Goal: Task Accomplishment & Management: Use online tool/utility

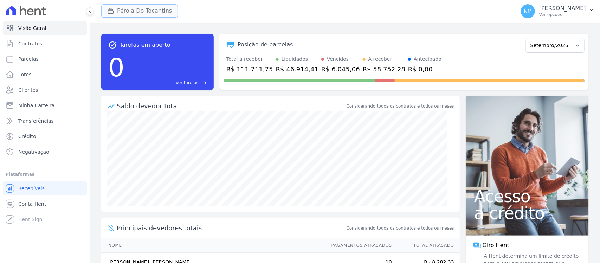
click at [160, 13] on button "Pérola Do Tocantins" at bounding box center [139, 10] width 77 height 13
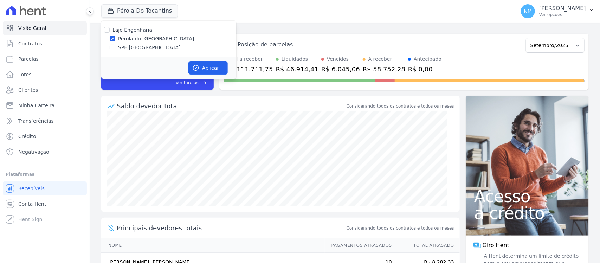
click at [147, 47] on label "SPE [GEOGRAPHIC_DATA]" at bounding box center [149, 47] width 63 height 7
click at [115, 47] on input "SPE [GEOGRAPHIC_DATA]" at bounding box center [113, 48] width 6 height 6
checkbox input "true"
click at [148, 39] on label "Pérola do [GEOGRAPHIC_DATA]" at bounding box center [156, 38] width 76 height 7
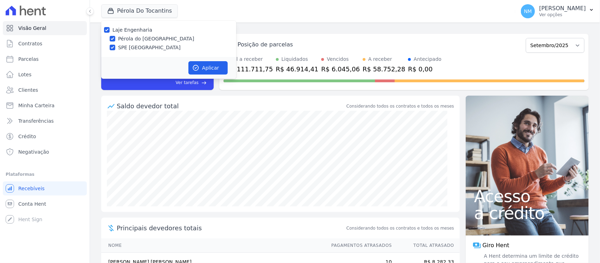
click at [115, 39] on input "Pérola do [GEOGRAPHIC_DATA]" at bounding box center [113, 39] width 6 height 6
checkbox input "false"
click at [212, 69] on button "Aplicar" at bounding box center [207, 67] width 39 height 13
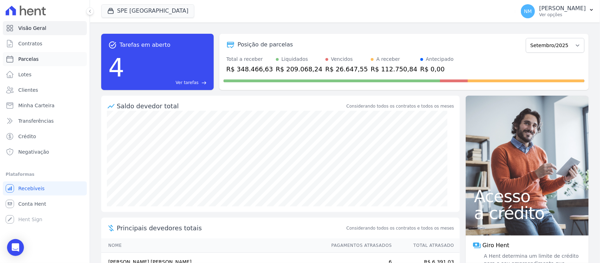
click at [54, 61] on link "Parcelas" at bounding box center [45, 59] width 84 height 14
select select
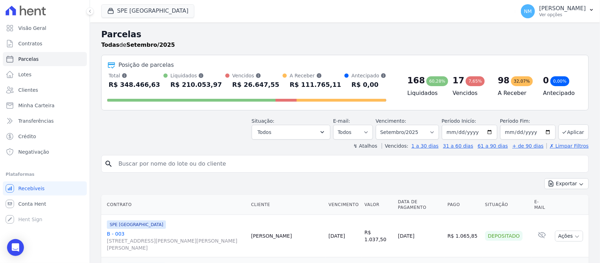
click at [153, 166] on input "search" at bounding box center [349, 164] width 471 height 14
type input "FIILIPE"
select select
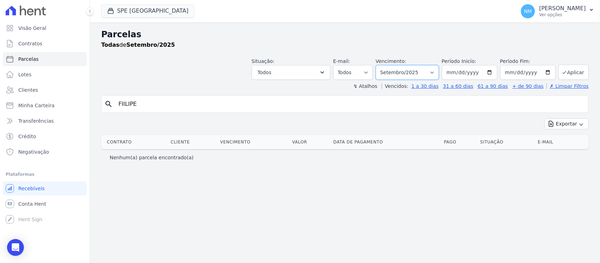
click at [439, 69] on select "Filtrar por período ──────── Todos os meses Junho/2024 Julho/2024 Agosto/2024 S…" at bounding box center [407, 72] width 63 height 15
select select "08/2025"
click at [385, 65] on select "Filtrar por período ──────── Todos os meses Junho/2024 Julho/2024 Agosto/2024 S…" at bounding box center [407, 72] width 63 height 15
select select
click at [149, 105] on input "FIILIPE" at bounding box center [349, 104] width 471 height 14
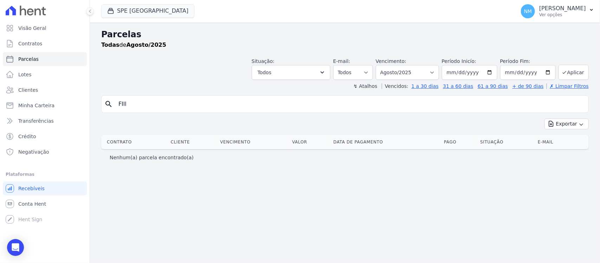
type input "fillipe"
select select
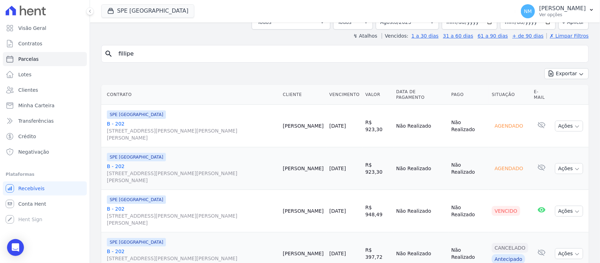
scroll to position [6, 0]
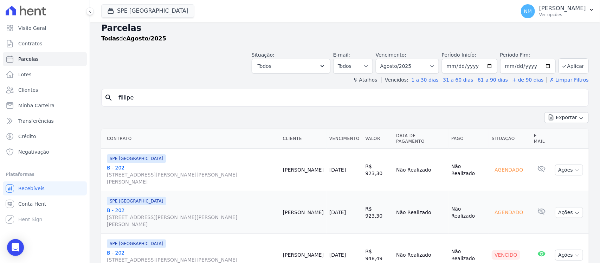
drag, startPoint x: 120, startPoint y: 164, endPoint x: 137, endPoint y: 151, distance: 21.4
click at [120, 164] on link "B - 202 Travessa Francisco Caldeira Castelo Branco, 2256, sala A, São Brás" at bounding box center [192, 174] width 170 height 21
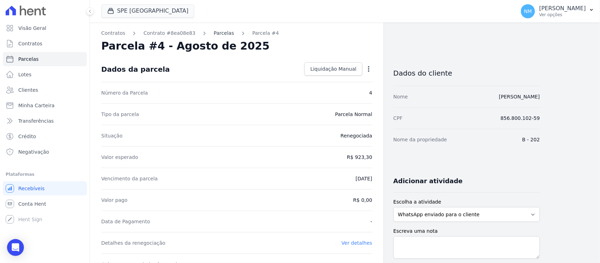
click at [214, 33] on link "Parcelas" at bounding box center [224, 33] width 20 height 7
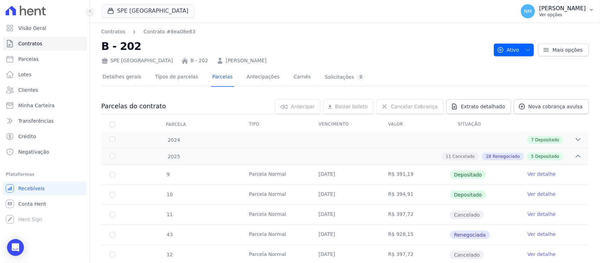
click at [589, 11] on icon "button" at bounding box center [592, 10] width 6 height 6
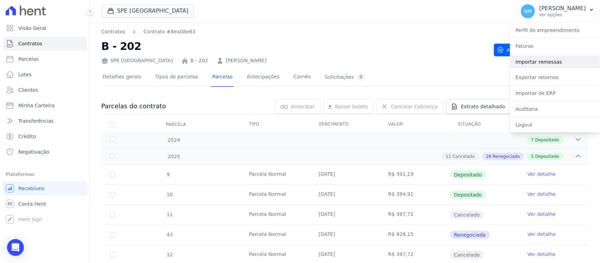
click at [538, 62] on link "Importar remessas" at bounding box center [555, 62] width 90 height 13
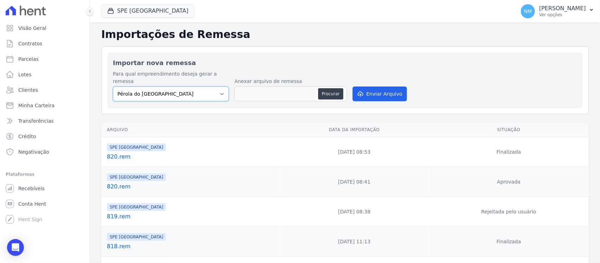
click at [218, 86] on select "Pérola do Tocantins SPE Montenegro" at bounding box center [171, 93] width 116 height 15
select select "168bdd06-a3dd-4988-b5a9-b0a7c7bf8968"
click at [113, 86] on select "Pérola do Tocantins SPE Montenegro" at bounding box center [171, 93] width 116 height 15
click at [323, 88] on button "Procurar" at bounding box center [330, 93] width 25 height 11
type input "821.rem"
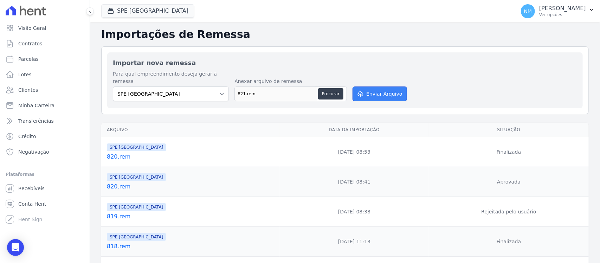
click at [373, 86] on button "Enviar Arquivo" at bounding box center [380, 93] width 54 height 15
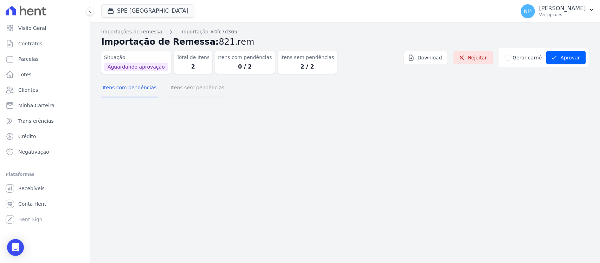
click at [202, 90] on button "Itens sem pendências" at bounding box center [197, 88] width 57 height 18
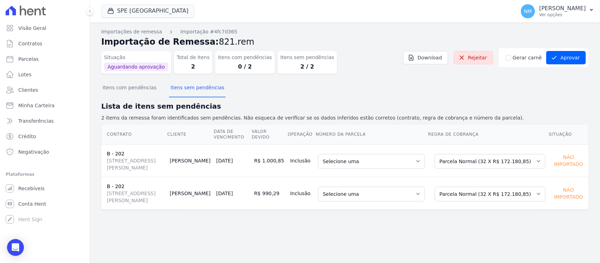
click at [428, 167] on td "Selecione uma 3 - [DATE] - R$ 923,30 - Agendado 4 - [DATE] - R$ 923,30 - Agenda…" at bounding box center [371, 160] width 112 height 33
click at [531, 161] on select "Selecione uma Nova Parcela Avulsa Parcela Avulsa Existente Sinal (1 X R$ 11.000…" at bounding box center [490, 161] width 111 height 15
click at [362, 76] on div "Situação Aguardando aprovação Total de Itens 2 Itens com pendências 0 / 2 Itens…" at bounding box center [345, 63] width 488 height 31
click at [422, 160] on select "Selecione uma 3 - [DATE] - R$ 923,30 - Agendado 4 - [DATE] - R$ 923,30 - Agenda…" at bounding box center [371, 161] width 107 height 15
click at [403, 120] on p "2 items da remessa foram identificados sem pendências. Não esqueca de verificar…" at bounding box center [345, 117] width 488 height 7
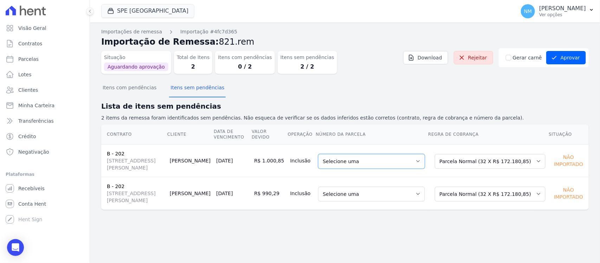
click at [425, 162] on select "Selecione uma 3 - 03/07/2025 - R$ 923,30 - Agendado 4 - 03/08/2025 - R$ 923,30 …" at bounding box center [371, 161] width 107 height 15
click at [459, 251] on div "Importações de remessa Importação #4fc7d365 Importação de Remessa: 821.rem Situ…" at bounding box center [345, 142] width 510 height 240
click at [536, 161] on select "Selecione uma Nova Parcela Avulsa Parcela Avulsa Existente Sinal (1 X R$ 11.000…" at bounding box center [490, 161] width 111 height 15
click at [263, 258] on div "Importações de remessa Importação #4fc7d365 Importação de Remessa: 821.rem Situ…" at bounding box center [345, 142] width 510 height 240
click at [425, 164] on select "Selecione uma 3 - 03/07/2025 - R$ 923,30 - Agendado 4 - 03/08/2025 - R$ 923,30 …" at bounding box center [371, 161] width 107 height 15
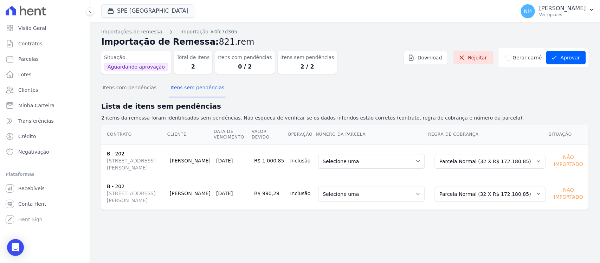
click at [460, 239] on div "Importações de remessa Importação #4fc7d365 Importação de Remessa: 821.rem Situ…" at bounding box center [345, 142] width 510 height 240
click at [425, 162] on select "Selecione uma 3 - 03/07/2025 - R$ 923,30 - Agendado 4 - 03/08/2025 - R$ 923,30 …" at bounding box center [371, 161] width 107 height 15
click at [425, 197] on select "Selecione uma 3 - 03/07/2025 - R$ 923,30 - Agendado 4 - 03/08/2025 - R$ 923,30 …" at bounding box center [371, 194] width 107 height 15
click at [533, 162] on select "Selecione uma Nova Parcela Avulsa Parcela Avulsa Existente Sinal (1 X R$ 11.000…" at bounding box center [490, 161] width 111 height 15
click at [535, 196] on select "Selecione uma Nova Parcela Avulsa Parcela Avulsa Existente Sinal (1 X R$ 11.000…" at bounding box center [490, 194] width 111 height 15
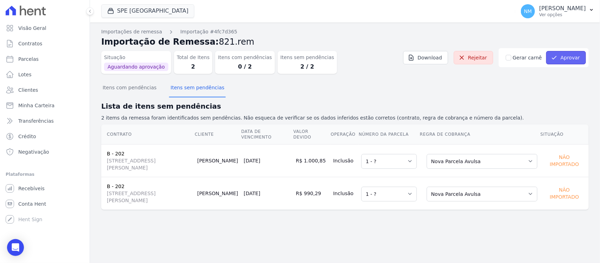
click at [571, 56] on button "Aprovar" at bounding box center [566, 57] width 40 height 13
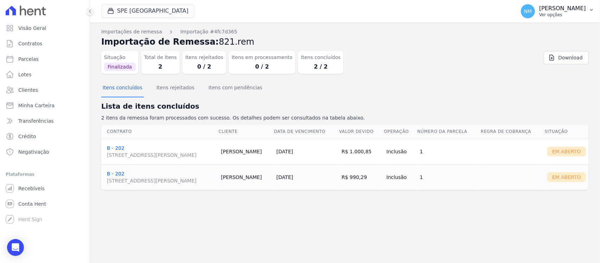
click at [593, 10] on icon "button" at bounding box center [592, 10] width 6 height 6
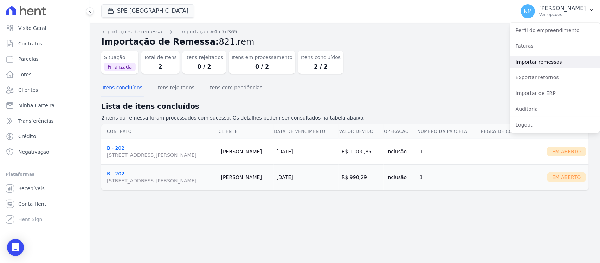
drag, startPoint x: 554, startPoint y: 61, endPoint x: 517, endPoint y: 61, distance: 36.2
click at [554, 61] on link "Importar remessas" at bounding box center [555, 62] width 90 height 13
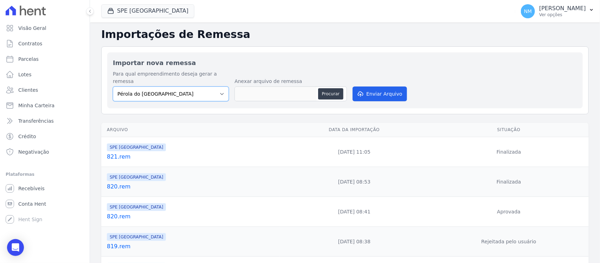
drag, startPoint x: 222, startPoint y: 85, endPoint x: 215, endPoint y: 93, distance: 10.7
click at [222, 86] on select "Pérola do Tocantins SPE Montenegro" at bounding box center [171, 93] width 116 height 15
select select "168bdd06-a3dd-4988-b5a9-b0a7c7bf8968"
click at [113, 86] on select "Pérola do Tocantins SPE Montenegro" at bounding box center [171, 93] width 116 height 15
drag, startPoint x: 330, startPoint y: 84, endPoint x: 323, endPoint y: 86, distance: 7.3
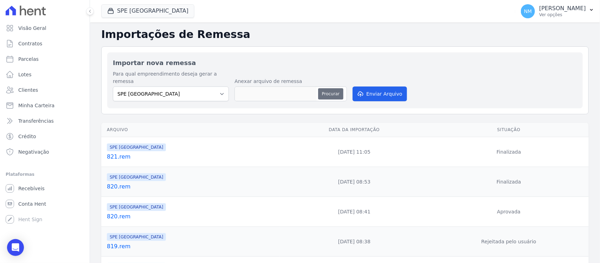
click at [329, 88] on button "Procurar" at bounding box center [330, 93] width 25 height 11
type input "822.rem"
click at [380, 86] on button "Enviar Arquivo" at bounding box center [380, 93] width 54 height 15
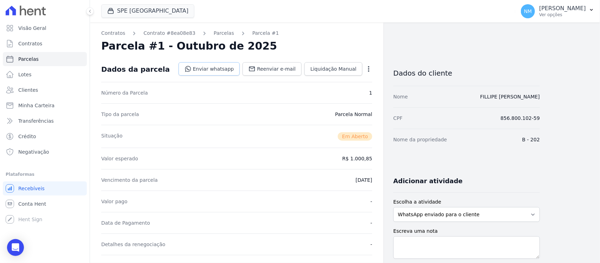
click at [218, 68] on link "Enviar whatsapp" at bounding box center [210, 68] width 62 height 13
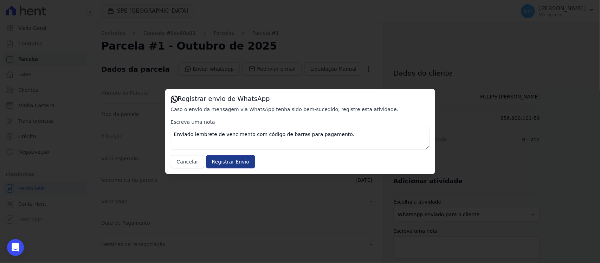
click at [229, 164] on input "Registrar Envio" at bounding box center [230, 161] width 49 height 13
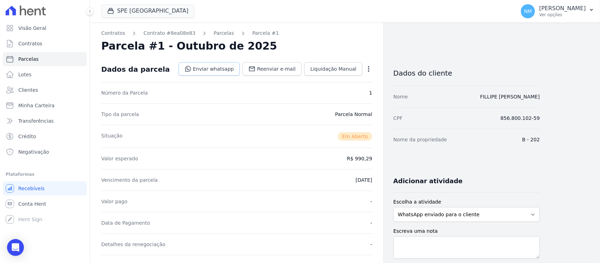
click at [222, 69] on link "Enviar whatsapp" at bounding box center [210, 68] width 62 height 13
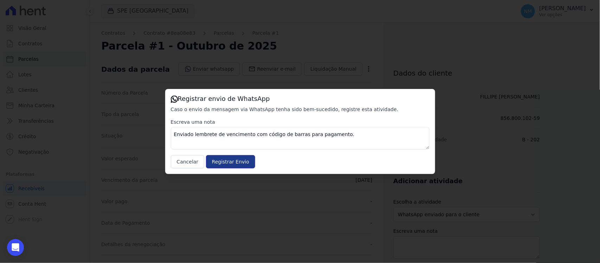
click at [243, 166] on input "Registrar Envio" at bounding box center [230, 161] width 49 height 13
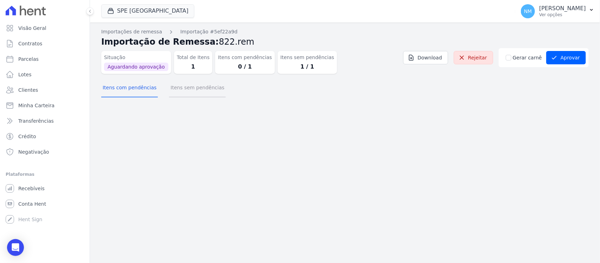
click at [190, 90] on button "Itens sem pendências" at bounding box center [197, 88] width 57 height 18
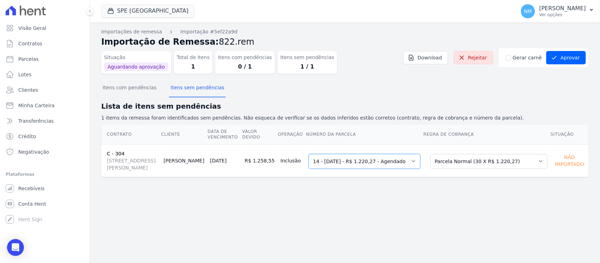
click at [420, 167] on select "Selecione uma 3 - [DATE] - R$ 1.214,08 - Agendado 6 - [DATE] - R$ 1.220,27 - Ag…" at bounding box center [365, 161] width 112 height 15
click at [567, 62] on button "Aprovar" at bounding box center [566, 57] width 40 height 13
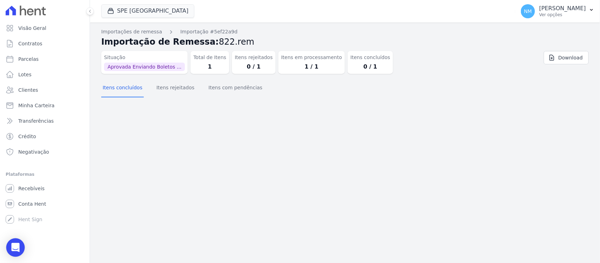
click at [17, 250] on icon "Open Intercom Messenger" at bounding box center [15, 247] width 9 height 9
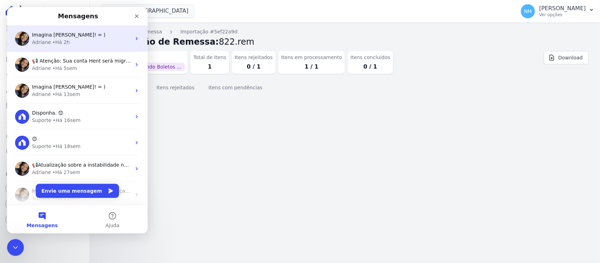
click at [82, 37] on div "Imagina Nilda! = )" at bounding box center [81, 34] width 99 height 7
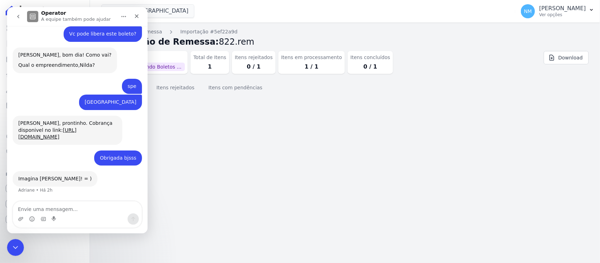
scroll to position [4398, 0]
click at [69, 207] on textarea "Envie uma mensagem..." at bounding box center [77, 207] width 129 height 12
type textarea "P"
type textarea "Adriane"
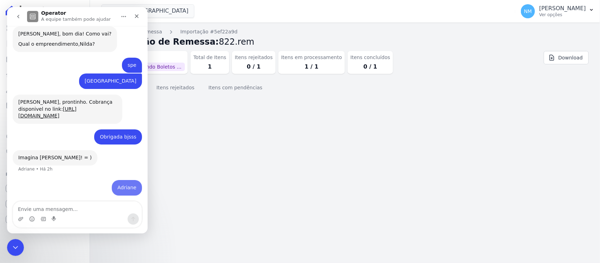
scroll to position [4419, 0]
type textarea "Tem este aqui para libera o boleto"
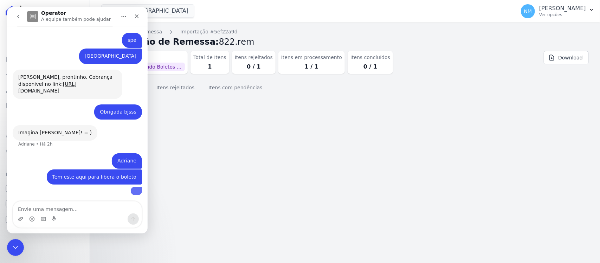
scroll to position [4483, 0]
click at [136, 189] on img "user diz…" at bounding box center [136, 189] width 0 height 0
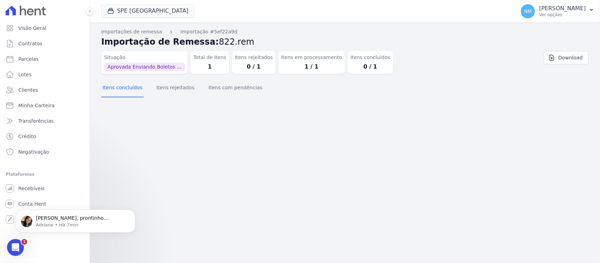
scroll to position [4541, 0]
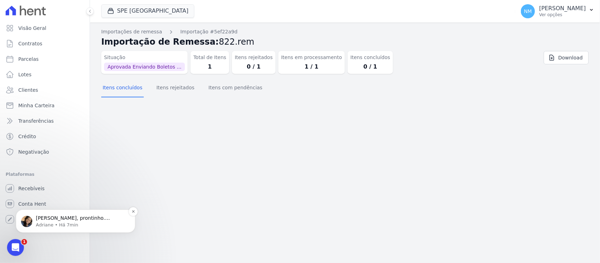
click at [93, 219] on span "Nilda, prontinho. Cobrança disponivel: https://app.hent.com.br/integrations/cna…" at bounding box center [73, 225] width 74 height 20
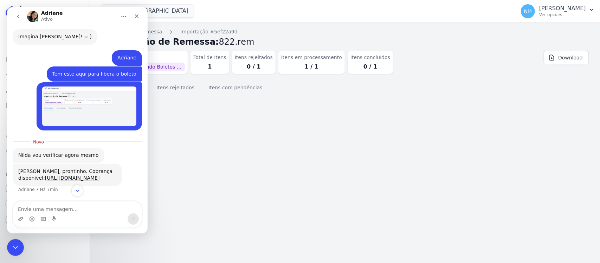
scroll to position [4553, 0]
click at [57, 206] on textarea "Envie uma mensagem..." at bounding box center [77, 207] width 129 height 12
type textarea "muito obrigada"
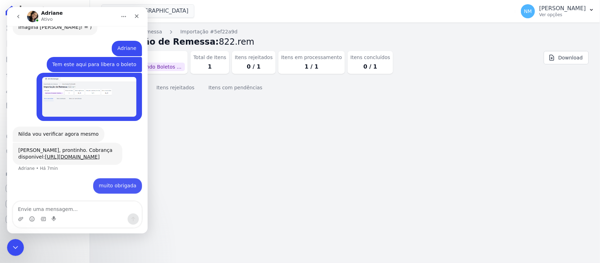
scroll to position [4562, 0]
click at [94, 154] on link "https://app.hent.com.br/integrations/cnab/cobranca_file_imports/f97e562e-172d-4…" at bounding box center [72, 157] width 55 height 6
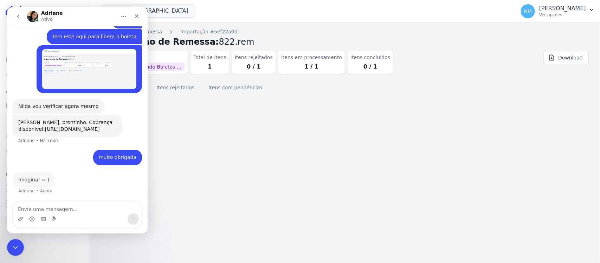
scroll to position [4590, 0]
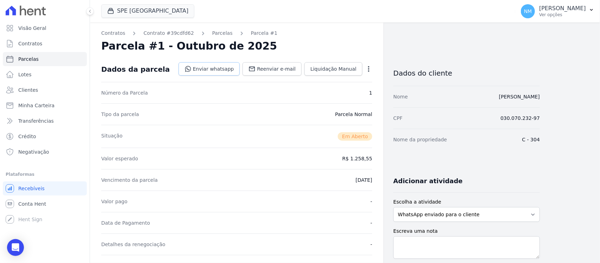
click at [229, 69] on link "Enviar whatsapp" at bounding box center [210, 68] width 62 height 13
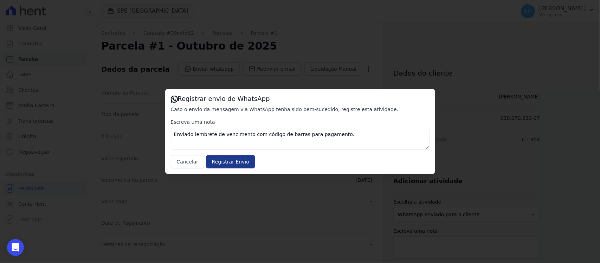
click at [243, 163] on input "Registrar Envio" at bounding box center [230, 161] width 49 height 13
